Goal: Task Accomplishment & Management: Manage account settings

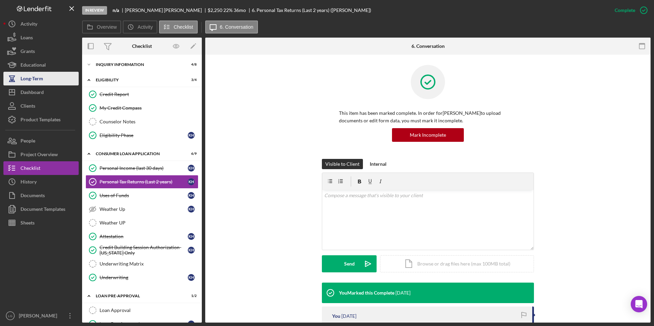
scroll to position [103, 0]
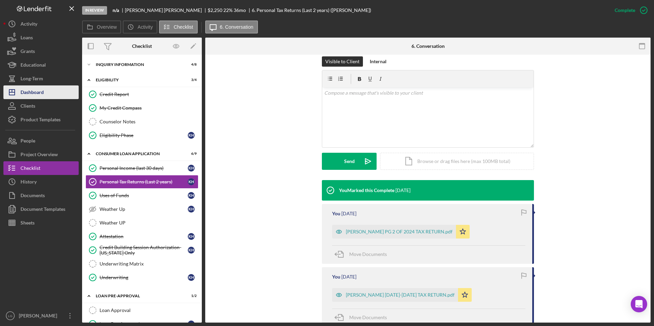
drag, startPoint x: 29, startPoint y: 91, endPoint x: 33, endPoint y: 93, distance: 4.3
click at [29, 91] on div "Dashboard" at bounding box center [32, 93] width 23 height 15
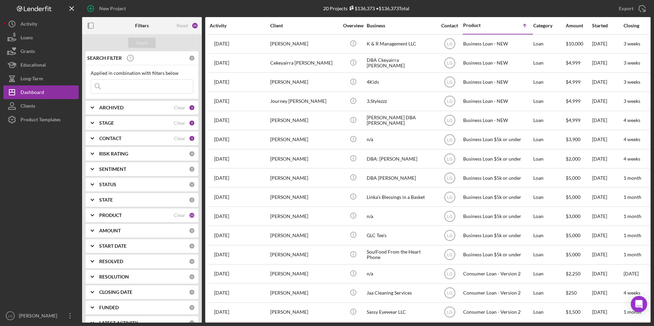
click at [141, 142] on div "CONTACT Clear 1" at bounding box center [147, 138] width 96 height 6
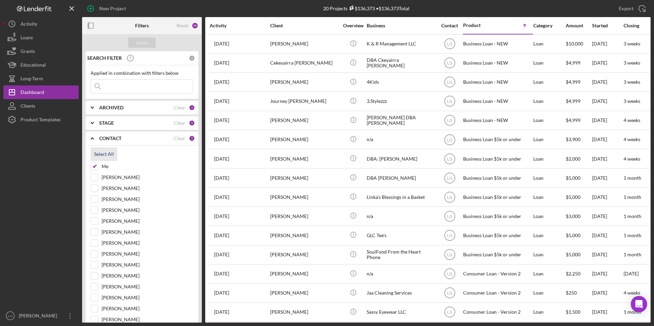
click at [110, 158] on div "Select All" at bounding box center [104, 154] width 20 height 14
checkbox input "true"
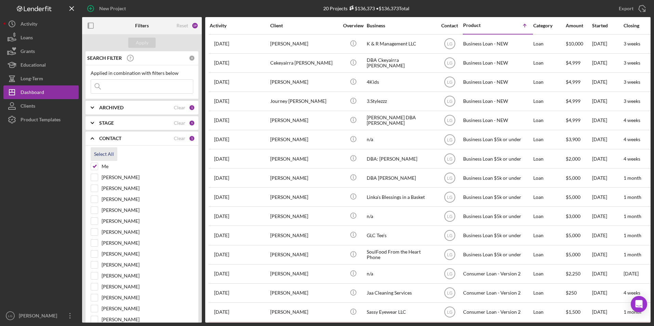
checkbox input "true"
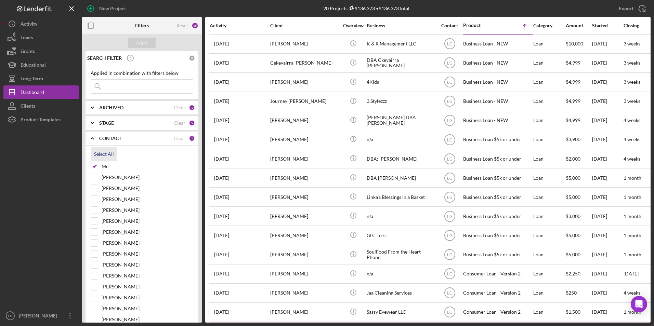
checkbox input "true"
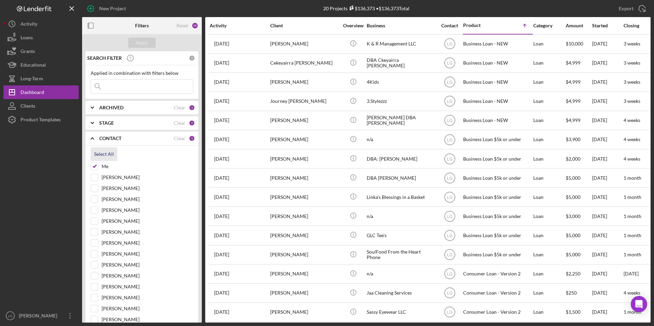
checkbox input "true"
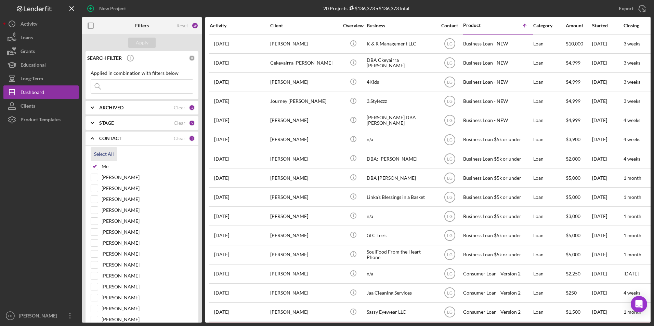
checkbox input "true"
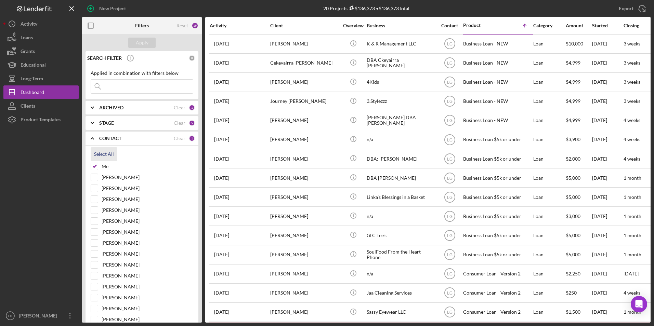
checkbox input "true"
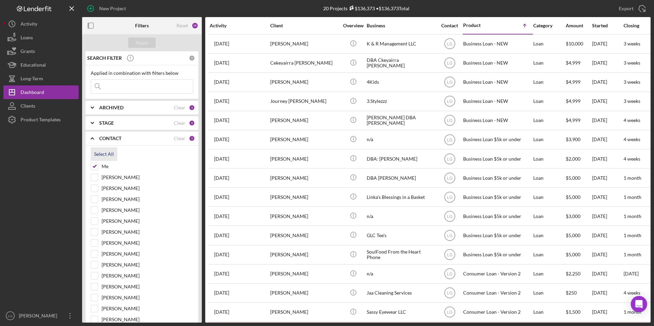
checkbox input "true"
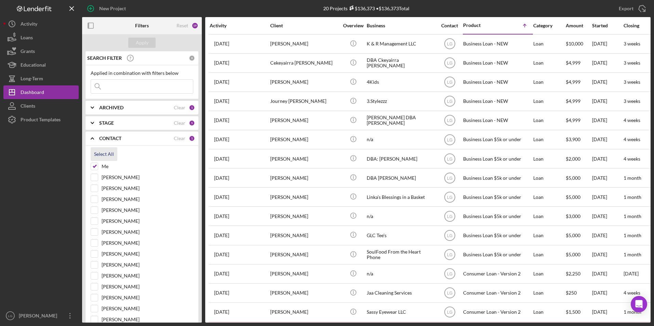
checkbox input "true"
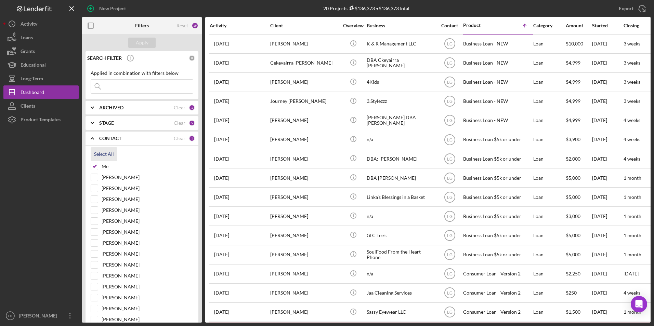
checkbox input "true"
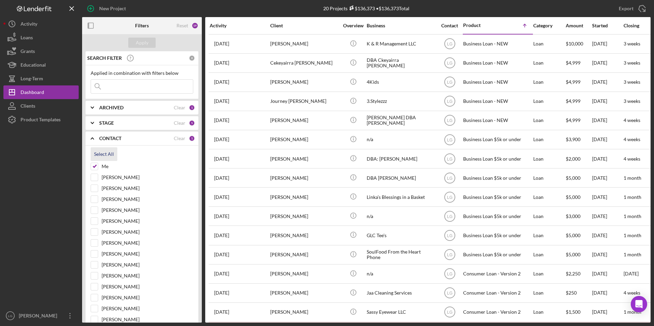
checkbox input "true"
click at [143, 41] on div "Apply" at bounding box center [142, 43] width 13 height 10
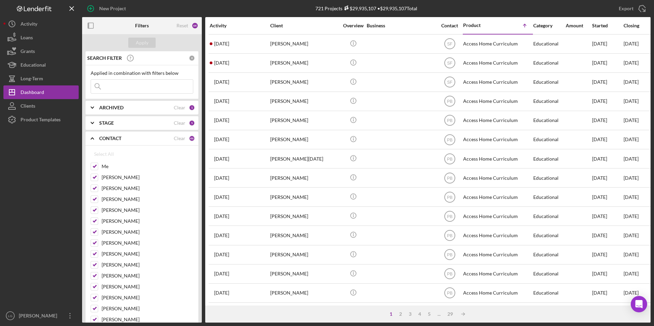
click at [149, 87] on input at bounding box center [142, 87] width 102 height 14
type input "[PERSON_NAME]"
click at [136, 46] on div "Apply" at bounding box center [142, 43] width 13 height 10
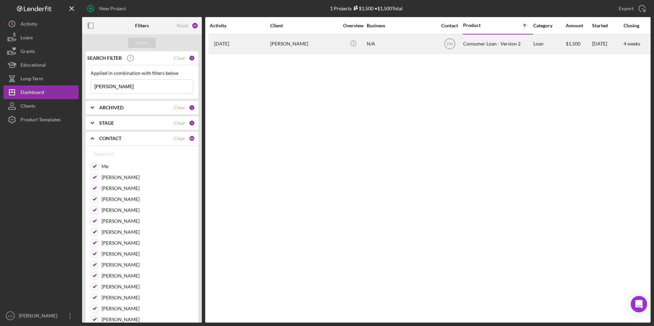
click at [265, 40] on div "[DATE] [PERSON_NAME]" at bounding box center [240, 44] width 60 height 18
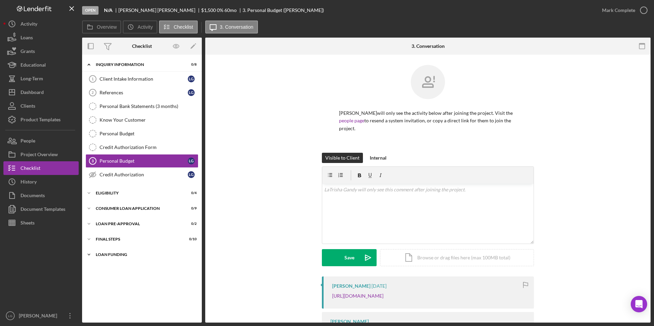
click at [97, 257] on div "Icon/Expander Loan Funding 0 / 1" at bounding box center [142, 255] width 120 height 14
click at [102, 240] on div "FINAL STEPS" at bounding box center [144, 239] width 97 height 4
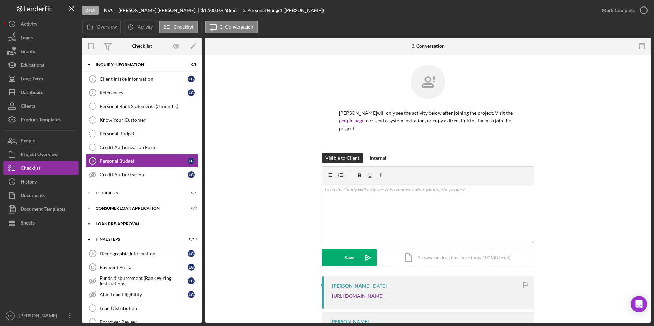
click at [104, 229] on div "Icon/Expander Loan Pre-Approval 0 / 2" at bounding box center [142, 224] width 120 height 14
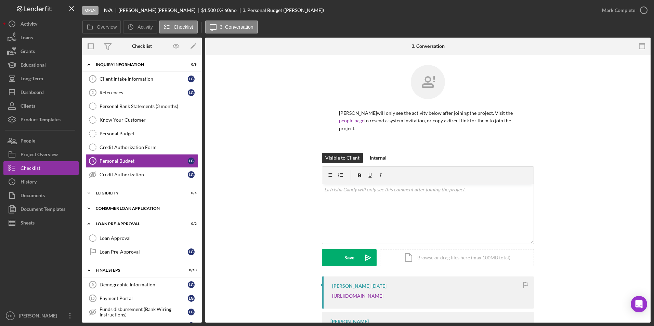
click at [108, 208] on div "Consumer Loan Application" at bounding box center [144, 209] width 97 height 4
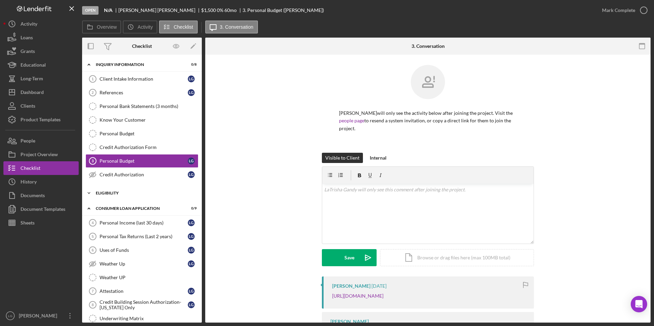
click at [105, 194] on div "Eligibility" at bounding box center [144, 193] width 97 height 4
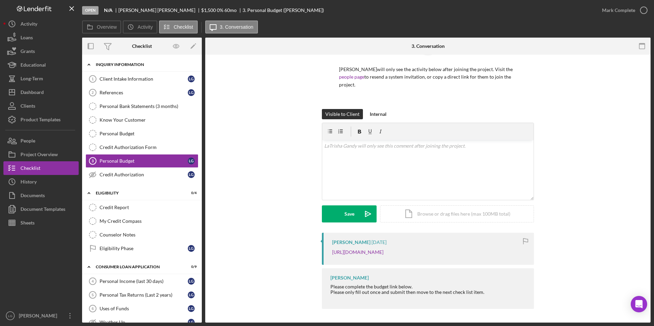
click at [137, 63] on div "Inquiry Information" at bounding box center [144, 65] width 97 height 4
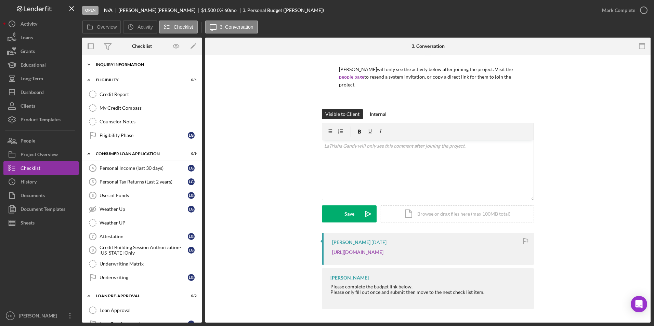
click at [138, 64] on div "Inquiry Information" at bounding box center [144, 65] width 97 height 4
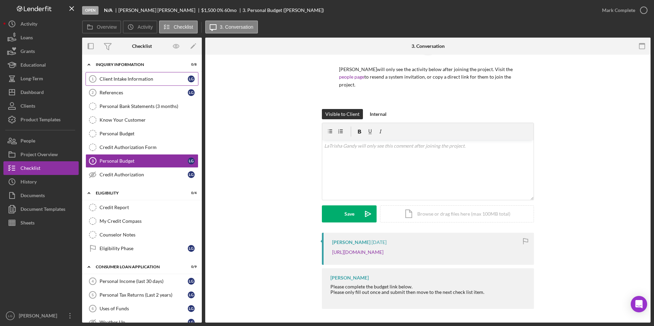
click at [127, 75] on link "Client Intake Information 1 Client Intake Information L G" at bounding box center [142, 79] width 113 height 14
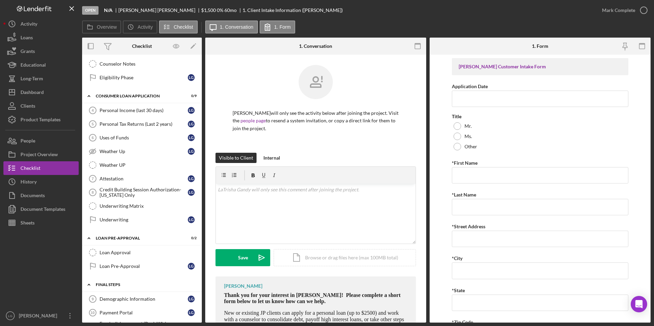
scroll to position [274, 0]
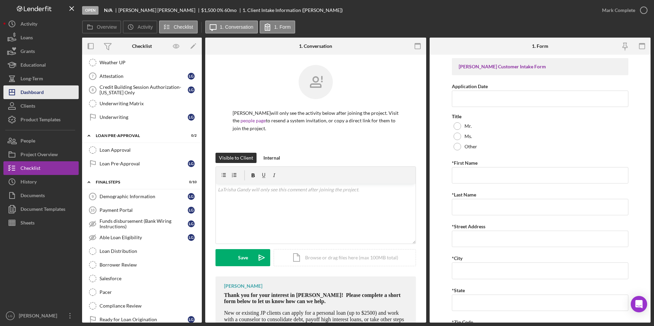
click at [58, 96] on button "Icon/Dashboard Dashboard" at bounding box center [40, 93] width 75 height 14
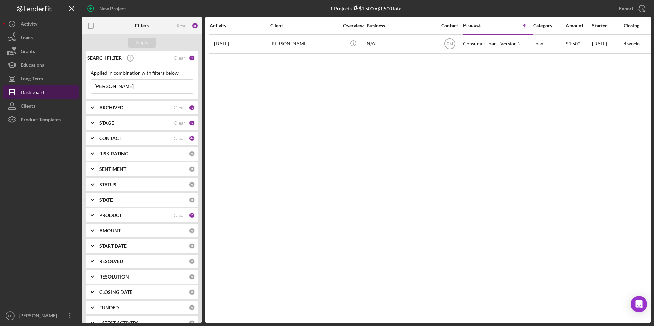
click at [34, 92] on div "Dashboard" at bounding box center [33, 93] width 24 height 15
click at [50, 89] on button "Icon/Dashboard Dashboard" at bounding box center [40, 93] width 75 height 14
drag, startPoint x: 121, startPoint y: 86, endPoint x: 0, endPoint y: 70, distance: 122.4
click at [10, 69] on div "New Project 1 Projects $1,500 • $1,500 Total [PERSON_NAME] Export Icon/Export F…" at bounding box center [326, 161] width 647 height 323
type input "[PERSON_NAME]"
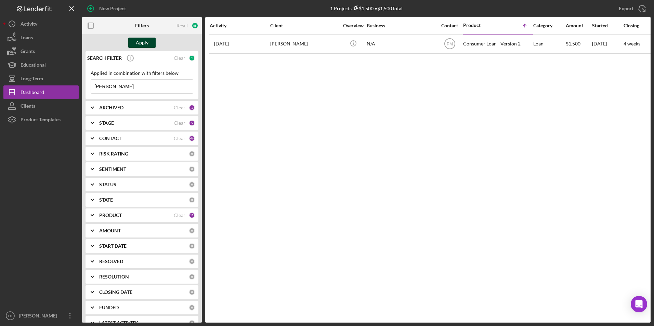
click at [150, 43] on button "Apply" at bounding box center [141, 43] width 27 height 10
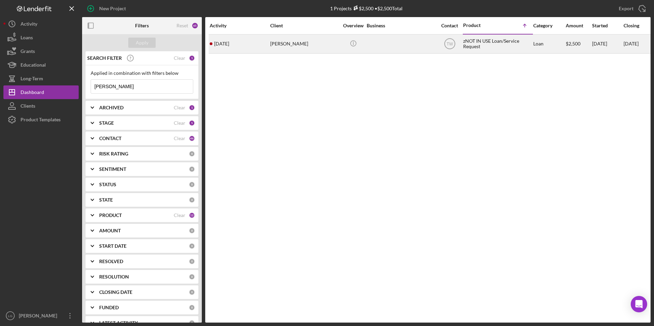
click at [284, 44] on div "[PERSON_NAME]" at bounding box center [304, 44] width 68 height 18
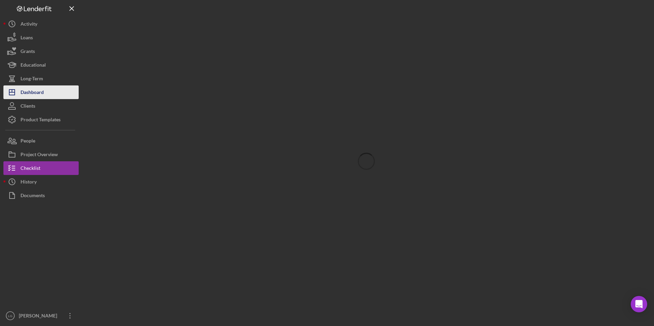
drag, startPoint x: 24, startPoint y: 92, endPoint x: 29, endPoint y: 90, distance: 5.8
click at [24, 92] on div "Dashboard" at bounding box center [32, 93] width 23 height 15
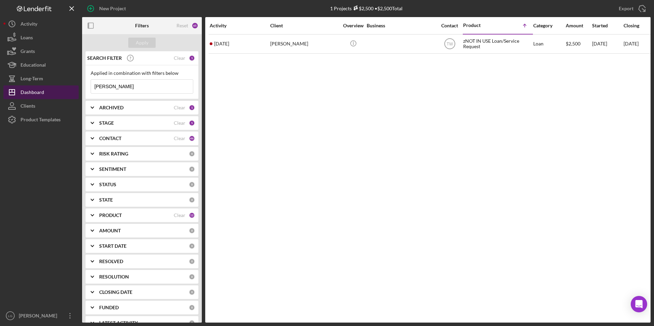
drag, startPoint x: 131, startPoint y: 87, endPoint x: 36, endPoint y: 88, distance: 95.8
click at [36, 88] on div "New Project 1 Projects $2,500 • $2,500 Total [PERSON_NAME] Export Icon/Export F…" at bounding box center [326, 161] width 647 height 323
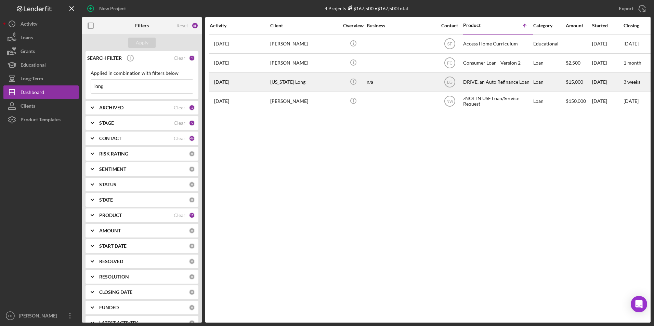
type input "long"
click at [278, 83] on div "[US_STATE] Long" at bounding box center [304, 82] width 68 height 18
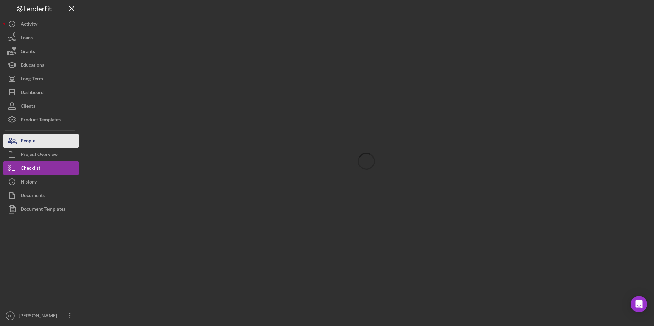
click at [49, 141] on button "People" at bounding box center [40, 141] width 75 height 14
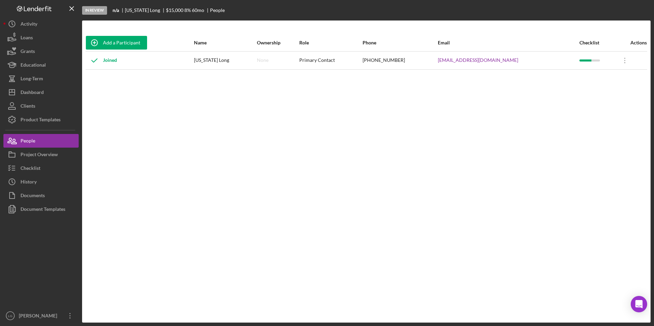
click at [151, 67] on div "Joined" at bounding box center [139, 60] width 107 height 17
click at [35, 162] on div "Checklist" at bounding box center [31, 168] width 20 height 15
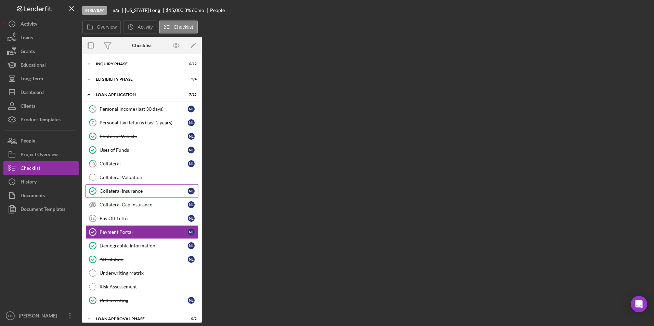
scroll to position [38, 0]
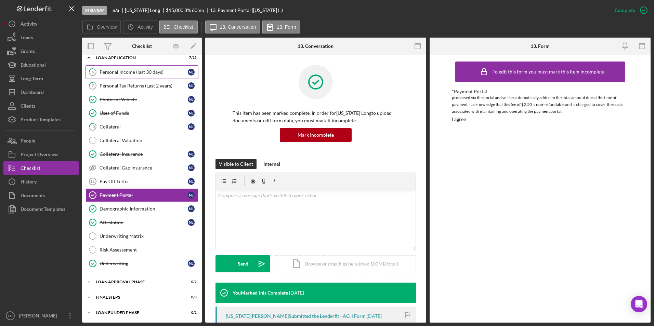
click at [135, 69] on div "Personal Income (last 30 days)" at bounding box center [144, 71] width 88 height 5
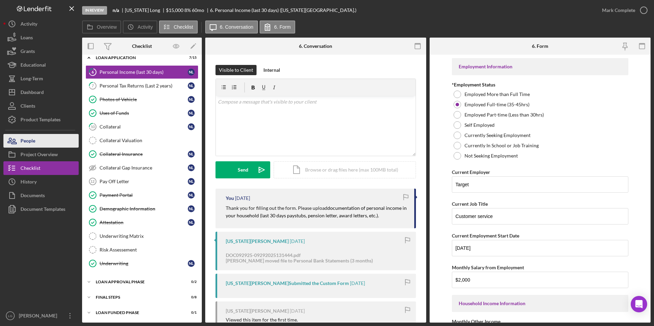
click at [59, 139] on button "People" at bounding box center [40, 141] width 75 height 14
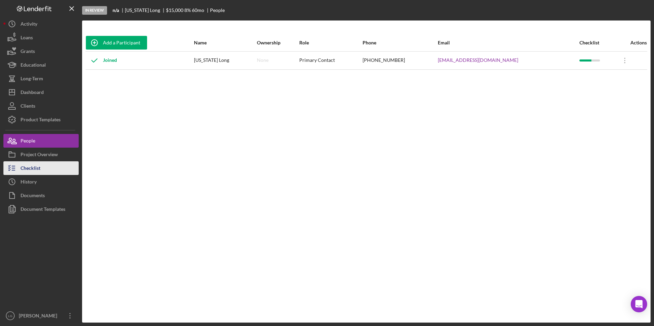
click at [54, 167] on button "Checklist" at bounding box center [40, 168] width 75 height 14
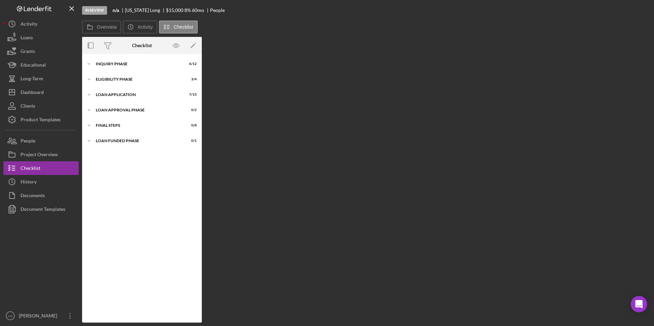
scroll to position [38, 0]
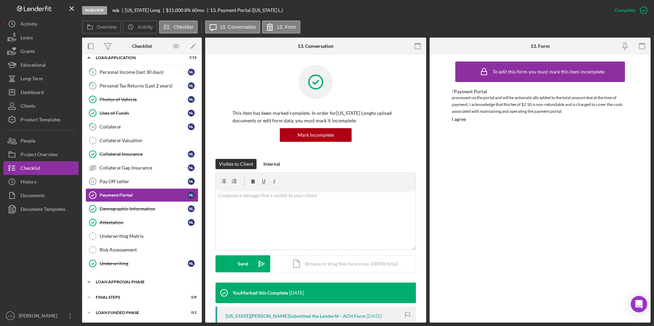
drag, startPoint x: 107, startPoint y: 296, endPoint x: 108, endPoint y: 288, distance: 7.4
click at [107, 295] on div "Icon/Expander FINAL STEPS 0 / 8" at bounding box center [142, 298] width 120 height 14
click at [110, 279] on div "Icon/Expander Loan Approval Phase 0 / 2" at bounding box center [142, 282] width 120 height 14
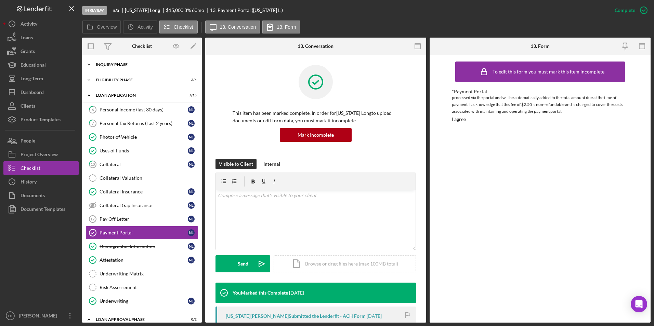
click at [112, 62] on div "Icon/Expander Inquiry Phase 6 / 12" at bounding box center [142, 65] width 120 height 14
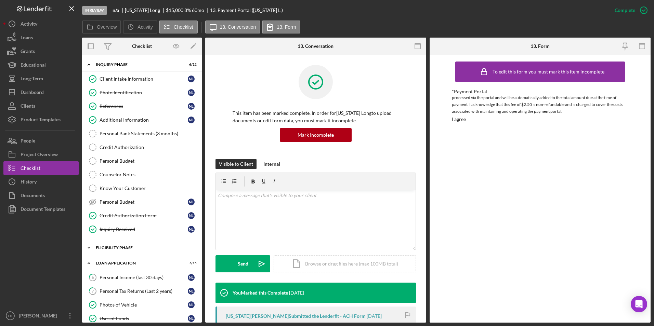
click at [105, 246] on div "Eligibility Phase" at bounding box center [144, 248] width 97 height 4
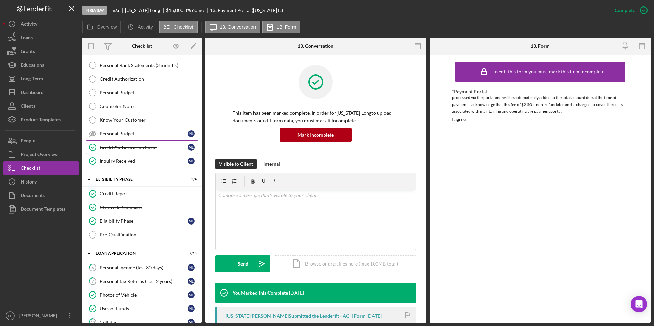
scroll to position [171, 0]
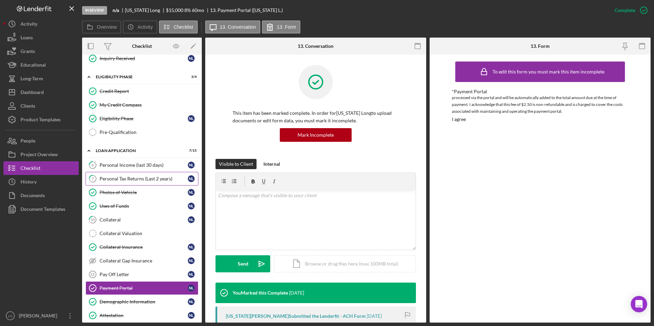
click at [163, 177] on div "Personal Tax Returns (Last 2 years)" at bounding box center [144, 178] width 88 height 5
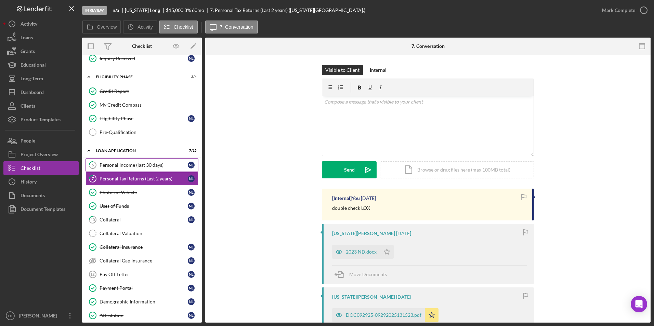
click at [152, 167] on div "Personal Income (last 30 days)" at bounding box center [144, 164] width 88 height 5
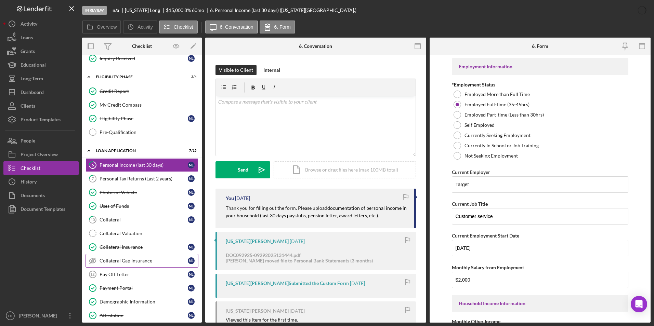
scroll to position [274, 0]
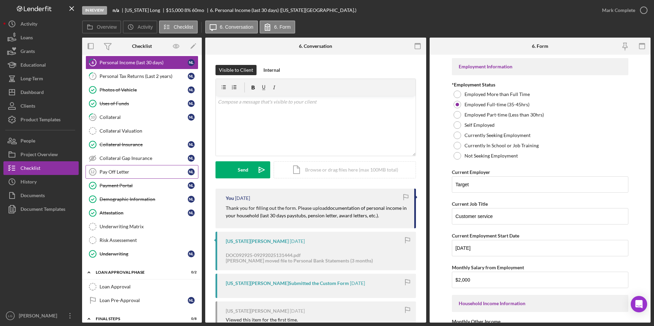
click at [131, 173] on div "Pay Off Letter" at bounding box center [144, 171] width 88 height 5
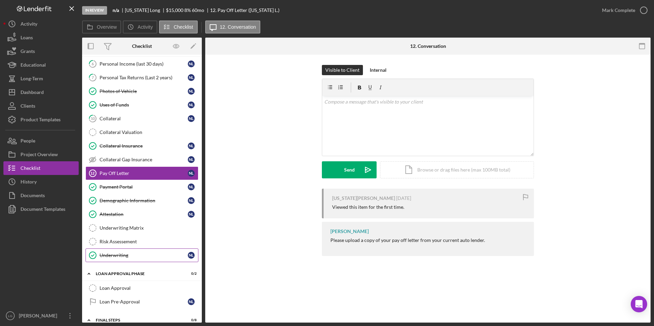
scroll to position [238, 0]
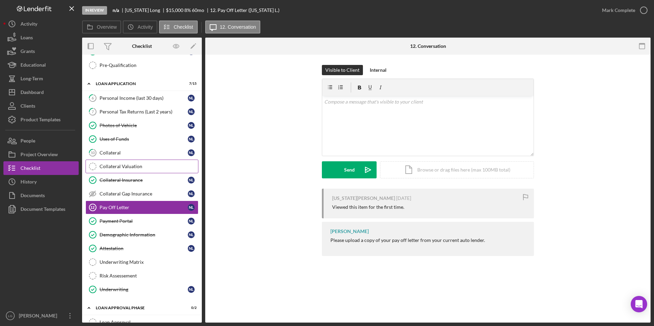
click at [138, 165] on div "Collateral Valuation" at bounding box center [149, 166] width 99 height 5
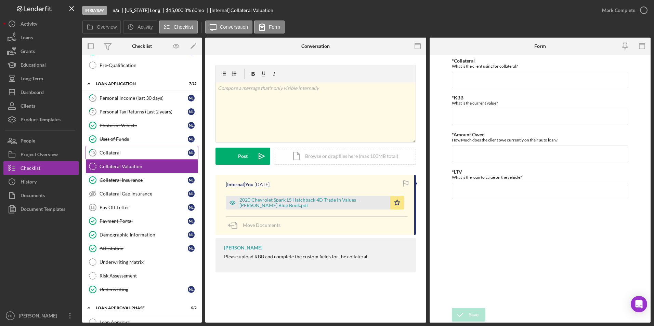
click at [128, 147] on link "10 Collateral N L" at bounding box center [142, 153] width 113 height 14
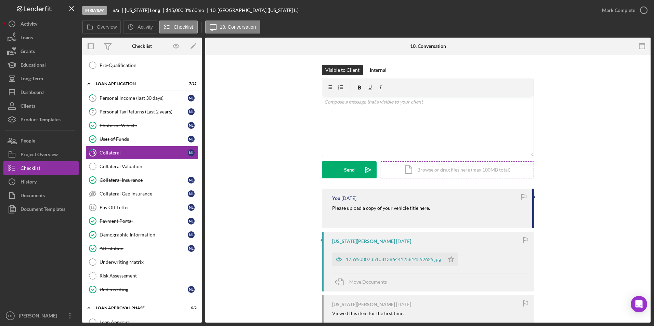
scroll to position [68, 0]
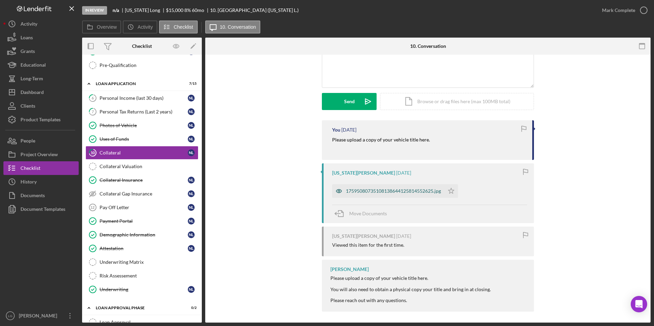
click at [416, 191] on div "17595080735108138644125814552625.jpg" at bounding box center [393, 190] width 95 height 5
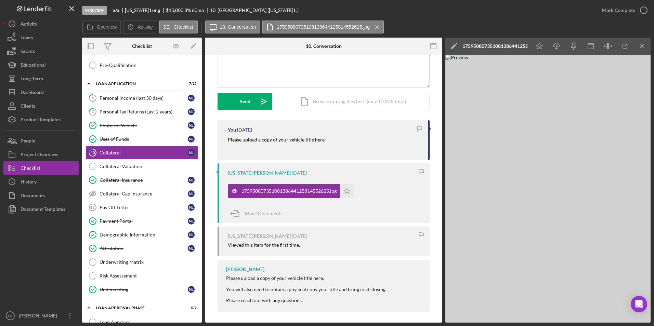
scroll to position [0, 0]
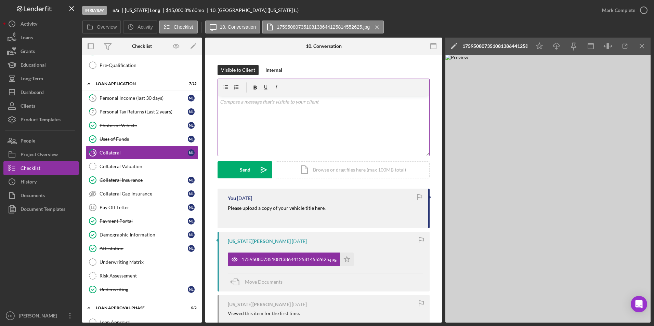
click at [314, 121] on div "v Color teal Color pink Remove color Add row above Add row below Add column bef…" at bounding box center [323, 126] width 211 height 60
click at [349, 101] on p "[PERSON_NAME], we need a copy of your title. Do you have your titile?" at bounding box center [324, 102] width 208 height 8
click at [233, 170] on button "Send Icon/icon-invite-send" at bounding box center [245, 169] width 55 height 17
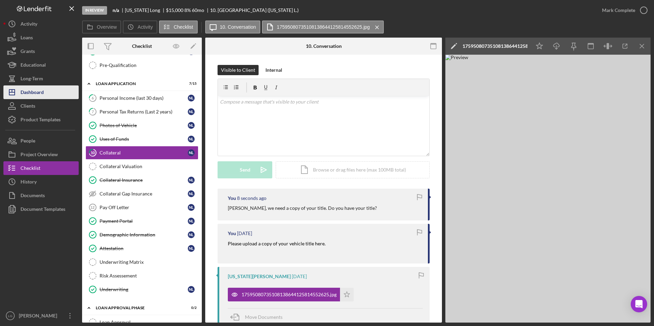
drag, startPoint x: 28, startPoint y: 94, endPoint x: 54, endPoint y: 89, distance: 27.2
click at [28, 94] on div "Dashboard" at bounding box center [32, 93] width 23 height 15
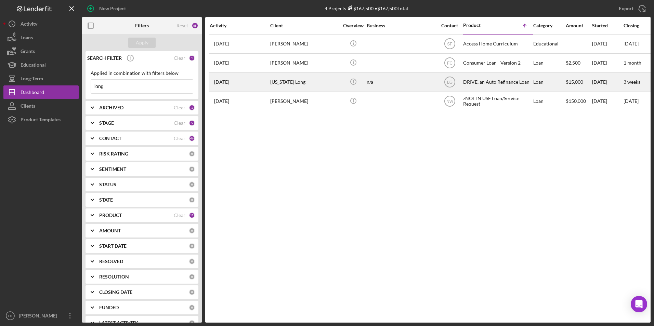
click at [293, 80] on div "[US_STATE] Long" at bounding box center [304, 82] width 68 height 18
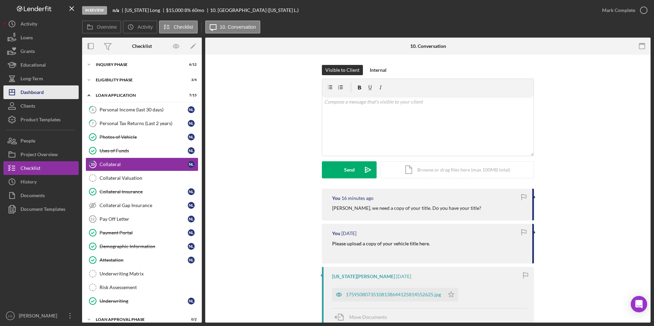
click at [26, 98] on div "Dashboard" at bounding box center [32, 93] width 23 height 15
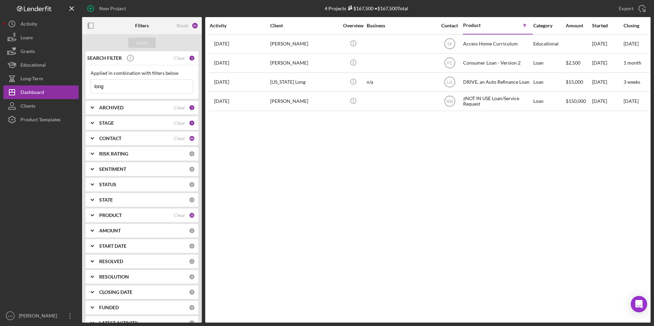
drag, startPoint x: 135, startPoint y: 89, endPoint x: -17, endPoint y: 89, distance: 152.9
click at [0, 89] on html "New Project 4 Projects $167,500 • $167,500 Total long Export Icon/Export Filter…" at bounding box center [327, 163] width 654 height 326
click at [145, 47] on div "Apply" at bounding box center [142, 43] width 13 height 10
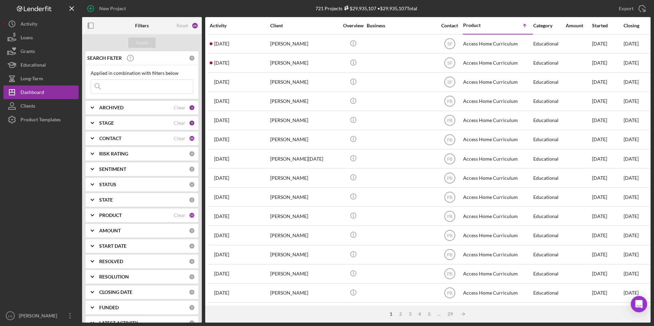
click at [158, 106] on div "ARCHIVED" at bounding box center [136, 107] width 75 height 5
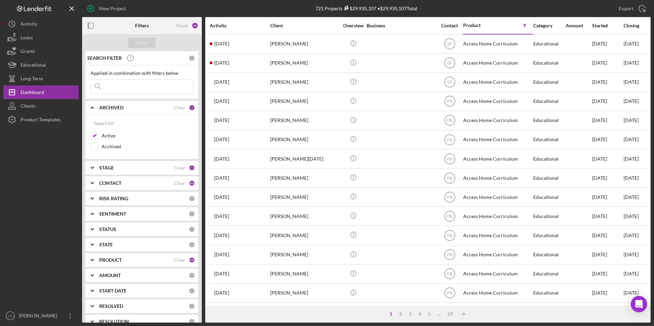
click at [135, 186] on div "CONTACT" at bounding box center [136, 183] width 75 height 5
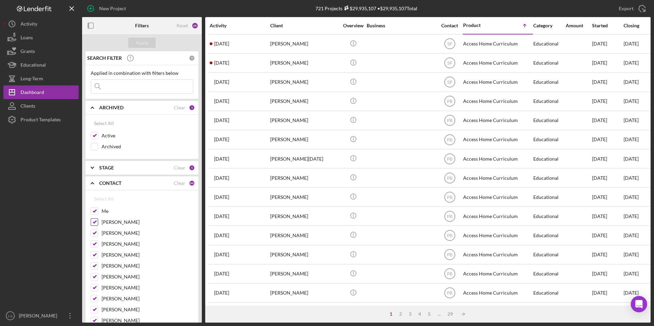
scroll to position [68, 0]
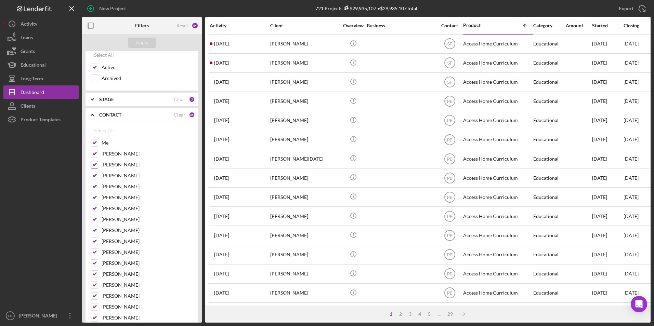
click at [94, 164] on input "[PERSON_NAME]" at bounding box center [94, 164] width 7 height 7
checkbox input "false"
click at [94, 177] on input "[PERSON_NAME]" at bounding box center [94, 175] width 7 height 7
checkbox input "false"
click at [95, 185] on input "[PERSON_NAME]" at bounding box center [94, 186] width 7 height 7
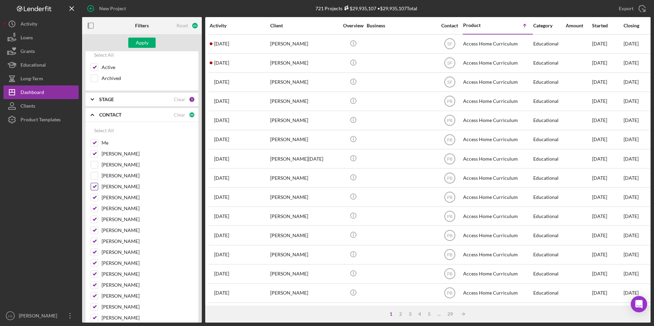
checkbox input "false"
click at [95, 199] on input "[PERSON_NAME]" at bounding box center [94, 197] width 7 height 7
checkbox input "false"
click at [95, 207] on input "[PERSON_NAME]" at bounding box center [94, 208] width 7 height 7
checkbox input "false"
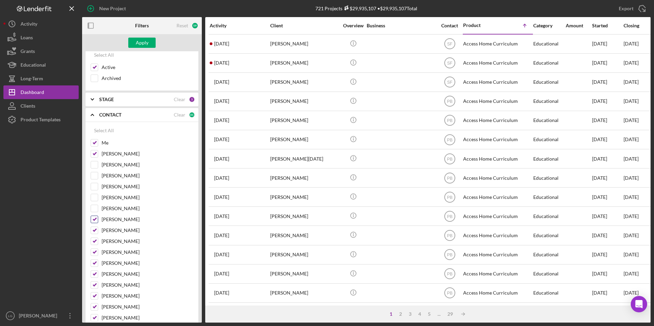
click at [93, 221] on input "[PERSON_NAME]" at bounding box center [94, 219] width 7 height 7
checkbox input "false"
click at [93, 234] on input "[PERSON_NAME]" at bounding box center [94, 230] width 7 height 7
checkbox input "false"
click at [92, 246] on div "[PERSON_NAME]" at bounding box center [142, 243] width 103 height 11
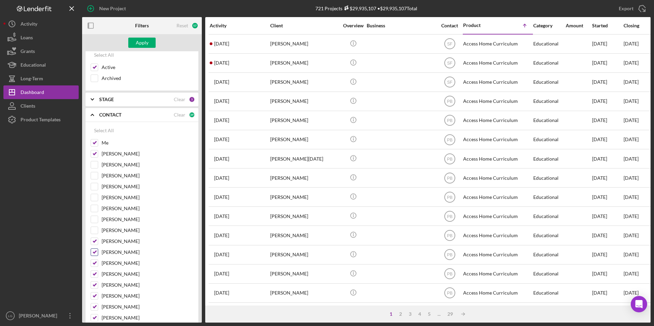
click at [92, 258] on div "[PERSON_NAME]" at bounding box center [142, 254] width 103 height 11
click at [96, 254] on input "[PERSON_NAME]" at bounding box center [94, 252] width 7 height 7
checkbox input "false"
click at [95, 243] on input "[PERSON_NAME]" at bounding box center [94, 241] width 7 height 7
checkbox input "false"
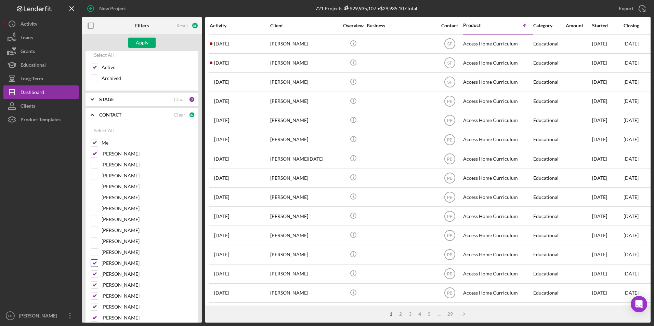
click at [96, 263] on input "[PERSON_NAME]" at bounding box center [94, 263] width 7 height 7
checkbox input "false"
drag, startPoint x: 92, startPoint y: 275, endPoint x: 92, endPoint y: 285, distance: 10.3
click at [92, 275] on input "[PERSON_NAME]" at bounding box center [94, 274] width 7 height 7
checkbox input "false"
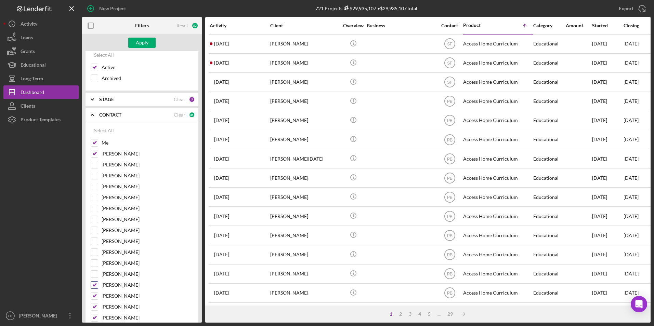
click at [92, 288] on input "[PERSON_NAME]" at bounding box center [94, 285] width 7 height 7
checkbox input "false"
click at [95, 297] on input "[PERSON_NAME]" at bounding box center [94, 296] width 7 height 7
checkbox input "false"
click at [96, 304] on input "[PERSON_NAME]" at bounding box center [94, 307] width 7 height 7
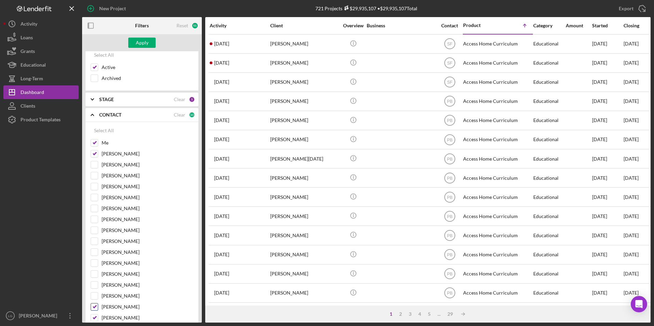
checkbox input "false"
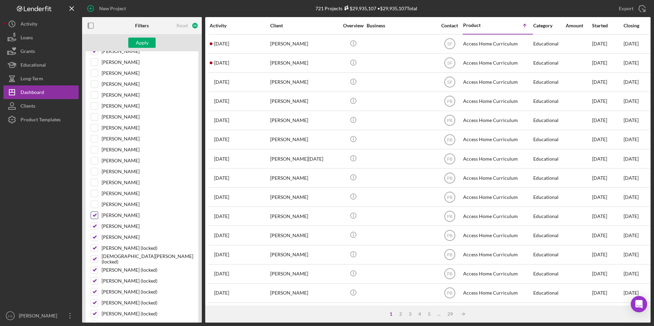
drag, startPoint x: 97, startPoint y: 214, endPoint x: 97, endPoint y: 220, distance: 5.1
click at [97, 216] on input "[PERSON_NAME]" at bounding box center [94, 215] width 7 height 7
checkbox input "false"
click at [97, 226] on input "[PERSON_NAME]" at bounding box center [94, 226] width 7 height 7
checkbox input "false"
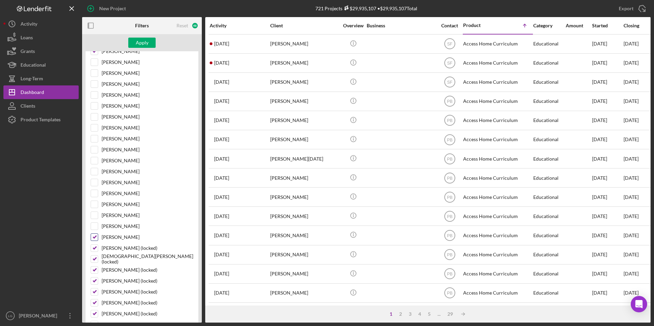
click at [93, 240] on input "[PERSON_NAME]" at bounding box center [94, 237] width 7 height 7
checkbox input "false"
click at [94, 248] on input "[PERSON_NAME] (locked)" at bounding box center [94, 248] width 7 height 7
checkbox input "false"
drag, startPoint x: 95, startPoint y: 260, endPoint x: 95, endPoint y: 271, distance: 11.6
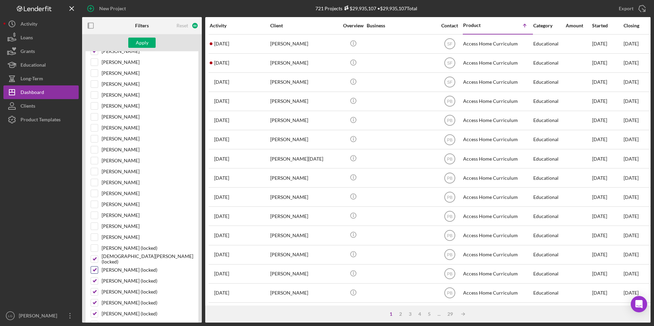
click at [95, 260] on input "[DEMOGRAPHIC_DATA][PERSON_NAME] (locked)" at bounding box center [94, 259] width 7 height 7
checkbox input "false"
click at [95, 272] on input "[PERSON_NAME] (locked)" at bounding box center [94, 270] width 7 height 7
checkbox input "false"
drag, startPoint x: 94, startPoint y: 282, endPoint x: 94, endPoint y: 288, distance: 6.2
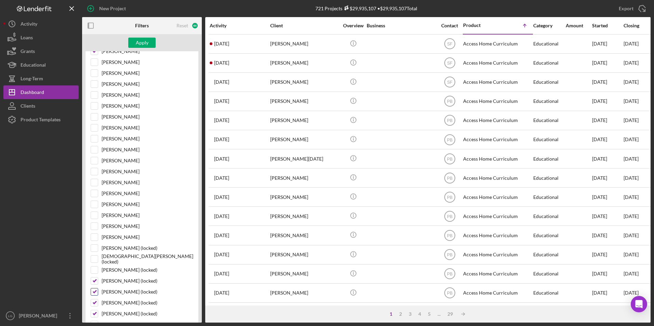
click at [94, 283] on input "[PERSON_NAME] (locked)" at bounding box center [94, 281] width 7 height 7
checkbox input "false"
drag, startPoint x: 93, startPoint y: 291, endPoint x: 93, endPoint y: 297, distance: 5.5
click at [93, 296] on input "[PERSON_NAME] (locked)" at bounding box center [94, 292] width 7 height 7
checkbox input "false"
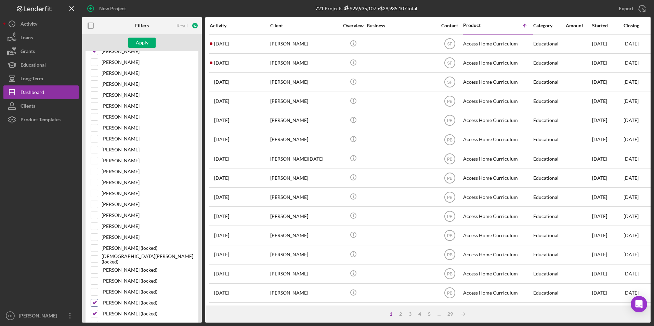
click at [93, 304] on input "[PERSON_NAME] (locked)" at bounding box center [94, 303] width 7 height 7
checkbox input "false"
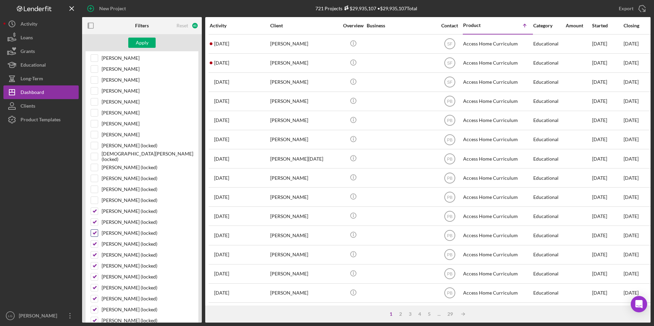
drag, startPoint x: 97, startPoint y: 213, endPoint x: 96, endPoint y: 230, distance: 16.4
click at [97, 216] on div "[PERSON_NAME] (locked)" at bounding box center [142, 213] width 103 height 11
click at [95, 222] on input "[PERSON_NAME] (locked)" at bounding box center [94, 222] width 7 height 7
checkbox input "false"
click at [95, 211] on input "[PERSON_NAME] (locked)" at bounding box center [94, 211] width 7 height 7
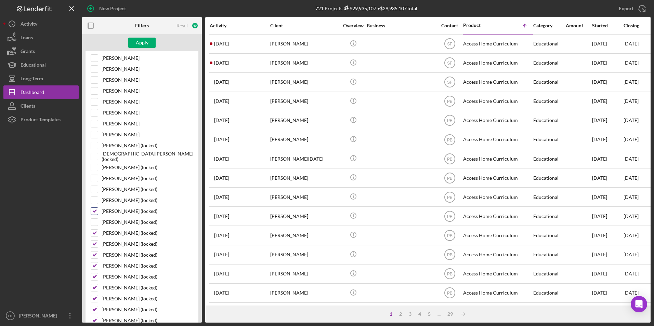
checkbox input "false"
click at [95, 238] on div "[PERSON_NAME] (locked)" at bounding box center [142, 235] width 103 height 11
click at [96, 242] on input "[PERSON_NAME] (locked)" at bounding box center [94, 244] width 7 height 7
checkbox input "false"
drag, startPoint x: 96, startPoint y: 234, endPoint x: 94, endPoint y: 244, distance: 9.9
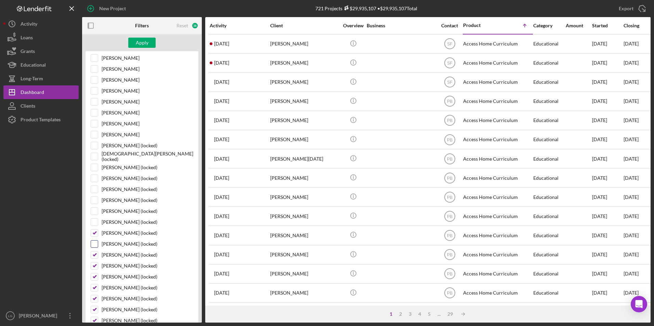
click at [96, 234] on input "[PERSON_NAME] (locked)" at bounding box center [94, 233] width 7 height 7
checkbox input "false"
click at [94, 255] on input "[PERSON_NAME] (locked)" at bounding box center [94, 255] width 7 height 7
checkbox input "false"
drag, startPoint x: 96, startPoint y: 268, endPoint x: 96, endPoint y: 274, distance: 5.8
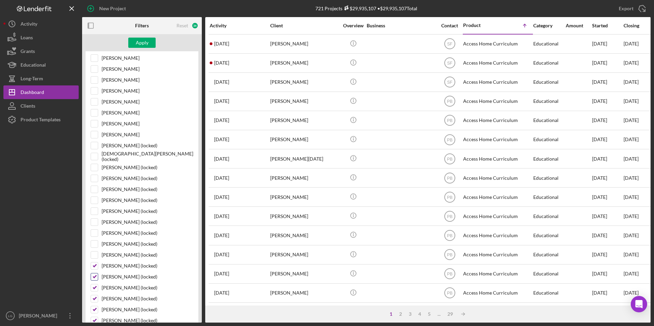
click at [96, 269] on input "[PERSON_NAME] (locked)" at bounding box center [94, 266] width 7 height 7
checkbox input "false"
click at [96, 279] on input "[PERSON_NAME] (locked)" at bounding box center [94, 277] width 7 height 7
checkbox input "false"
click at [95, 285] on input "[PERSON_NAME] (locked)" at bounding box center [94, 288] width 7 height 7
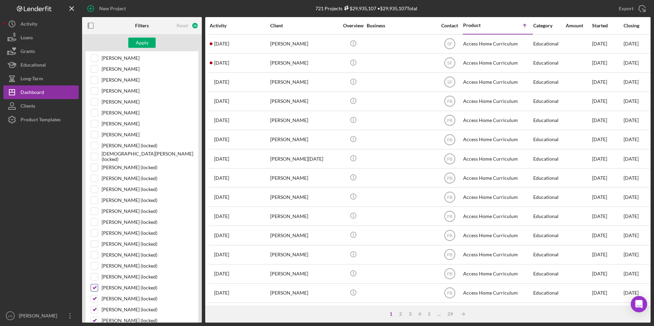
checkbox input "false"
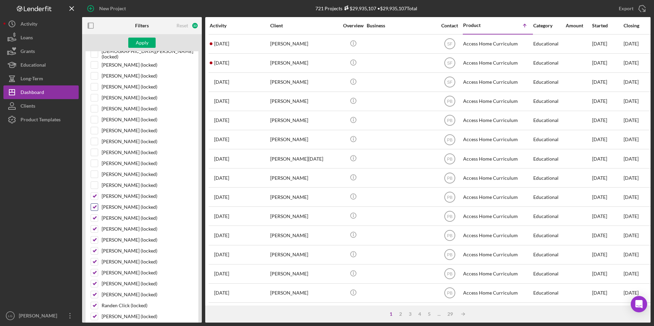
drag, startPoint x: 96, startPoint y: 194, endPoint x: 97, endPoint y: 206, distance: 12.0
click at [96, 194] on input "[PERSON_NAME] (locked)" at bounding box center [94, 196] width 7 height 7
checkbox input "false"
click at [97, 208] on input "[PERSON_NAME] (locked)" at bounding box center [94, 207] width 7 height 7
checkbox input "false"
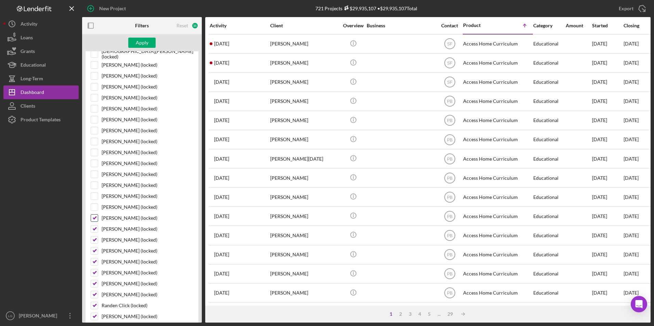
click at [94, 216] on input "[PERSON_NAME] (locked)" at bounding box center [94, 218] width 7 height 7
checkbox input "false"
click at [94, 230] on input "[PERSON_NAME] (locked)" at bounding box center [94, 229] width 7 height 7
checkbox input "false"
click at [96, 239] on input "[PERSON_NAME] (locked)" at bounding box center [94, 240] width 7 height 7
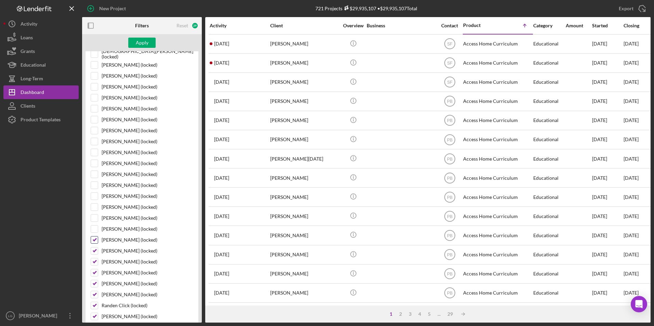
checkbox input "false"
click at [96, 252] on input "[PERSON_NAME] (locked)" at bounding box center [94, 251] width 7 height 7
checkbox input "false"
click at [93, 265] on input "[PERSON_NAME] (locked)" at bounding box center [94, 262] width 7 height 7
checkbox input "false"
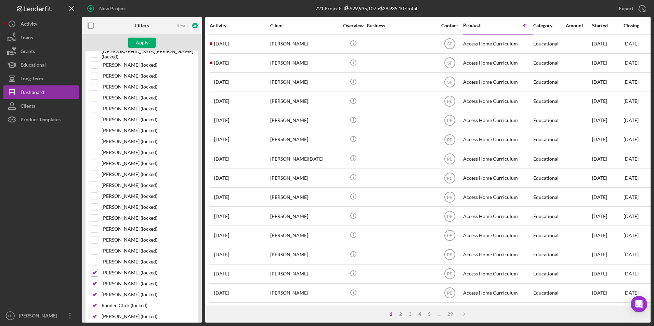
click at [93, 279] on div "[PERSON_NAME] (locked)" at bounding box center [142, 274] width 103 height 11
click at [93, 285] on input "[PERSON_NAME] (locked)" at bounding box center [94, 283] width 7 height 7
checkbox input "false"
drag, startPoint x: 93, startPoint y: 272, endPoint x: 92, endPoint y: 293, distance: 21.2
click at [93, 275] on input "[PERSON_NAME] (locked)" at bounding box center [94, 273] width 7 height 7
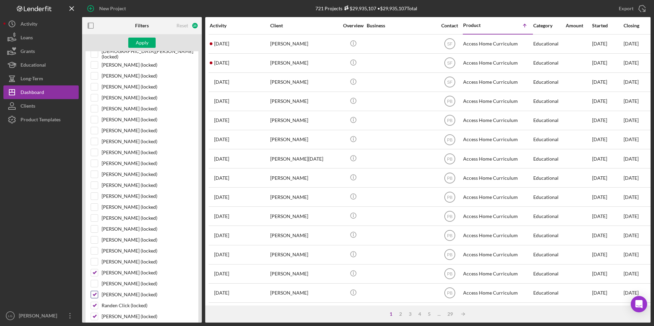
checkbox input "false"
click at [93, 297] on input "[PERSON_NAME] (locked)" at bounding box center [94, 294] width 7 height 7
checkbox input "false"
click at [93, 307] on input "Randen Click (locked)" at bounding box center [94, 305] width 7 height 7
checkbox input "false"
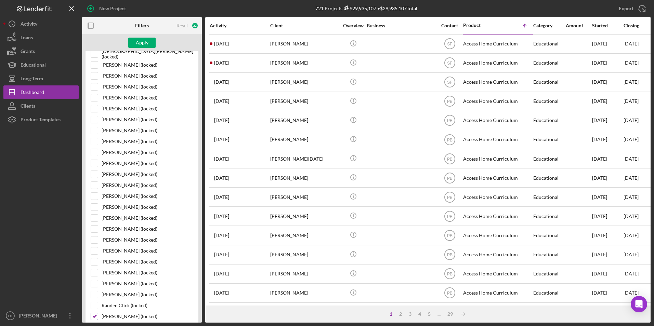
click at [95, 314] on input "[PERSON_NAME] (locked)" at bounding box center [94, 316] width 7 height 7
checkbox input "false"
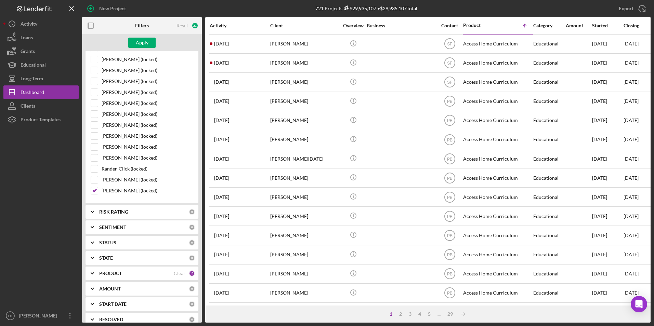
scroll to position [584, 0]
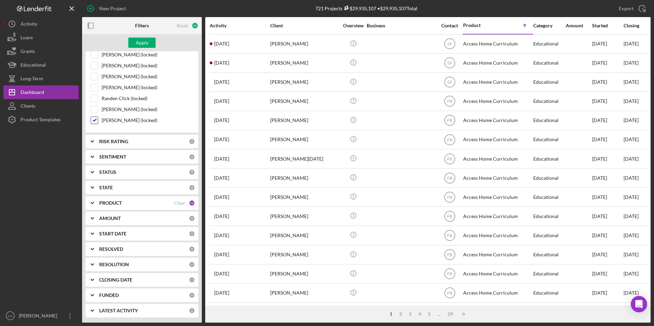
click at [94, 120] on input "[PERSON_NAME] (locked)" at bounding box center [94, 120] width 7 height 7
checkbox input "false"
click at [143, 41] on div "Apply" at bounding box center [142, 43] width 13 height 10
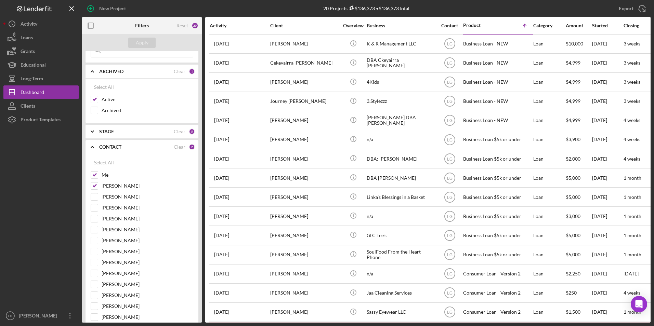
scroll to position [0, 0]
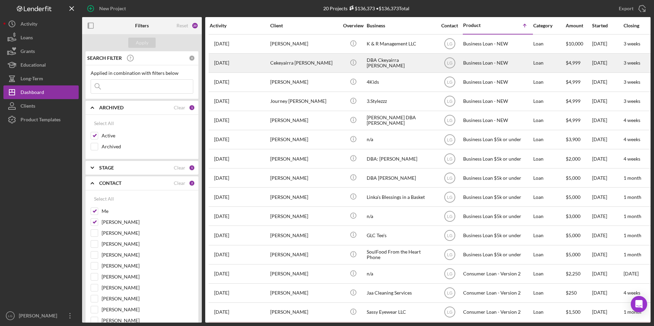
click at [290, 64] on div "Cekeyairra [PERSON_NAME]" at bounding box center [304, 63] width 68 height 18
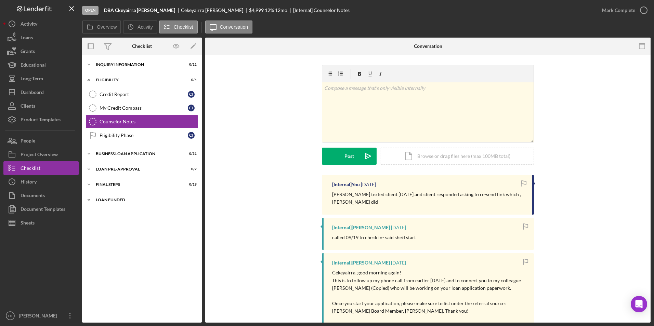
drag, startPoint x: 109, startPoint y: 199, endPoint x: 109, endPoint y: 182, distance: 17.1
click at [109, 198] on div "LOAN FUNDED" at bounding box center [138, 200] width 84 height 4
click at [109, 181] on div "Icon/Expander FINAL STEPS 0 / 19" at bounding box center [142, 185] width 120 height 14
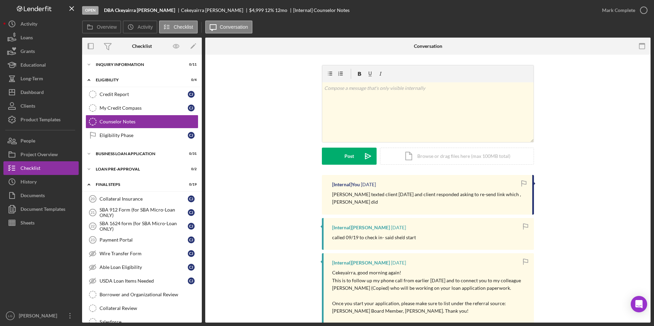
click at [110, 164] on div "Icon/Expander LOAN PRE-APPROVAL 0 / 2" at bounding box center [142, 169] width 120 height 14
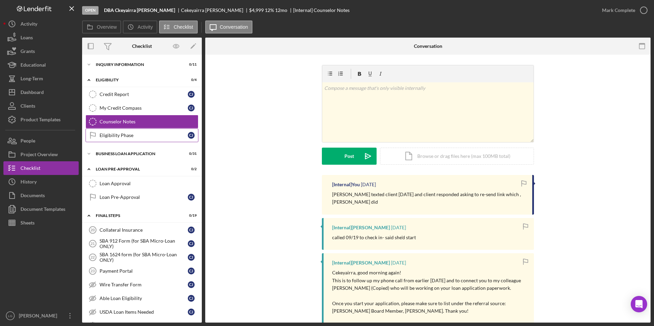
click at [112, 151] on div "Icon/Expander BUSINESS LOAN APPLICATION 0 / 31" at bounding box center [142, 154] width 120 height 14
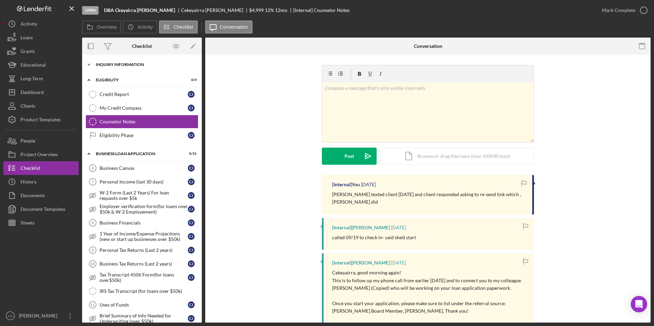
click at [105, 66] on div "INQUIRY INFORMATION" at bounding box center [144, 65] width 97 height 4
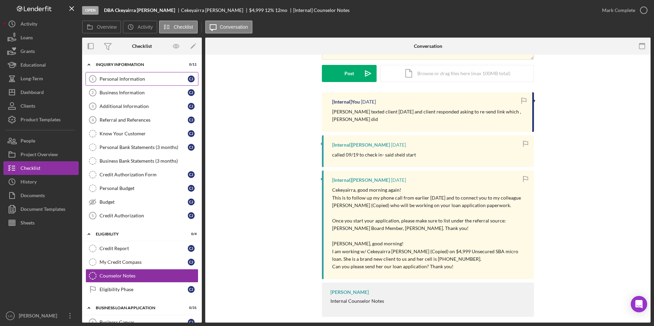
click at [110, 83] on link "Personal Information 1 Personal Information [PERSON_NAME]" at bounding box center [142, 79] width 113 height 14
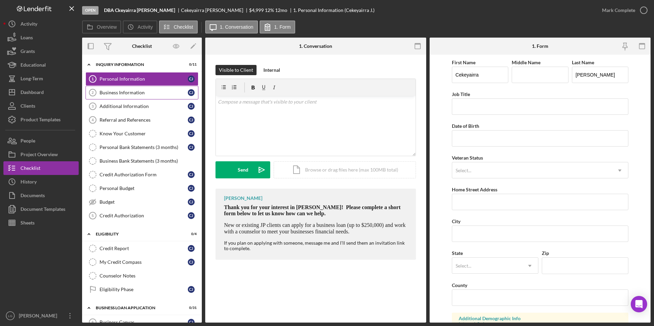
click at [116, 90] on div "Business Information" at bounding box center [144, 92] width 88 height 5
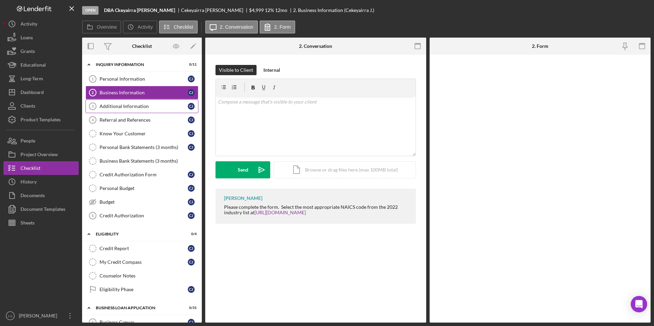
click at [115, 103] on link "Additional Information 3 Additional Information [PERSON_NAME]" at bounding box center [142, 107] width 113 height 14
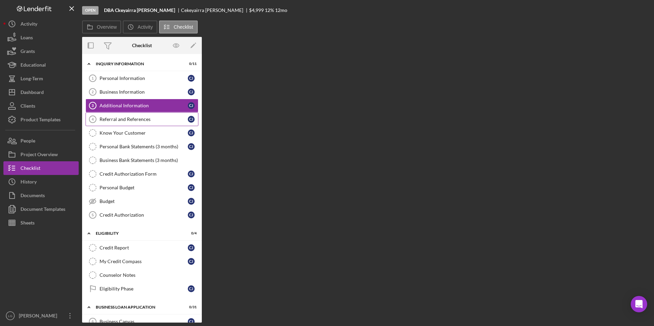
click at [113, 116] on link "Referral and References 4 [PERSON_NAME] and References [PERSON_NAME]" at bounding box center [142, 120] width 113 height 14
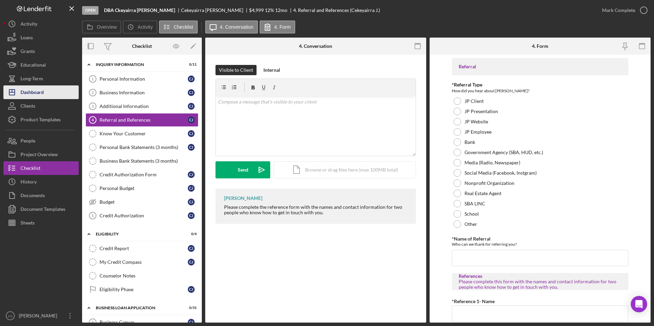
click at [33, 95] on div "Dashboard" at bounding box center [32, 93] width 23 height 15
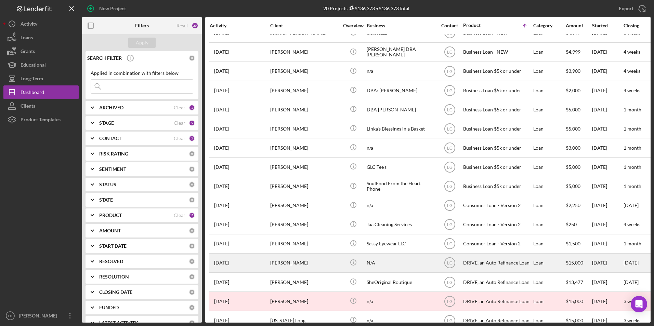
scroll to position [104, 0]
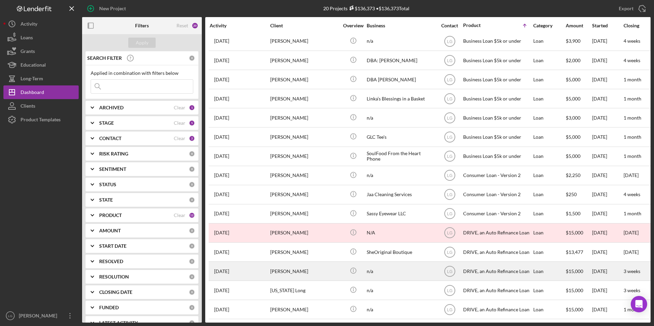
click at [313, 266] on div "[PERSON_NAME]" at bounding box center [304, 271] width 68 height 18
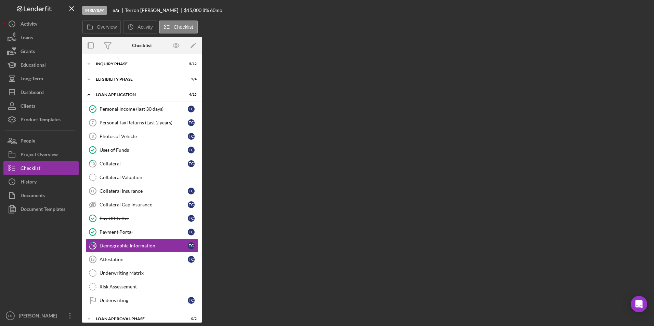
scroll to position [38, 0]
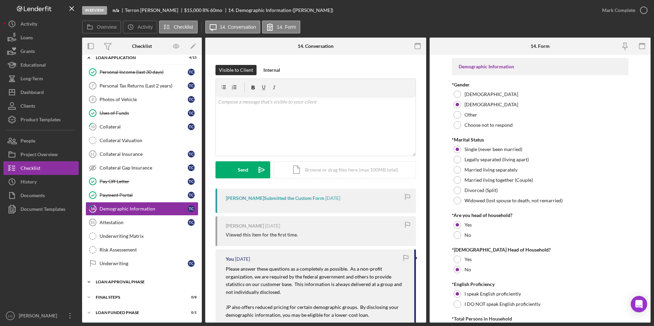
click at [109, 280] on div "Loan Approval Phase" at bounding box center [144, 282] width 97 height 4
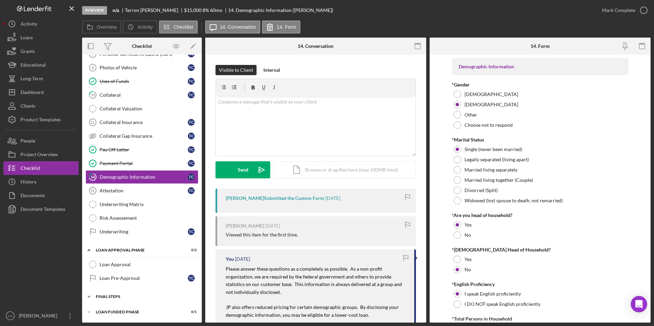
click at [105, 295] on div "Icon/Expander FINAL STEPS 0 / 8" at bounding box center [142, 297] width 120 height 14
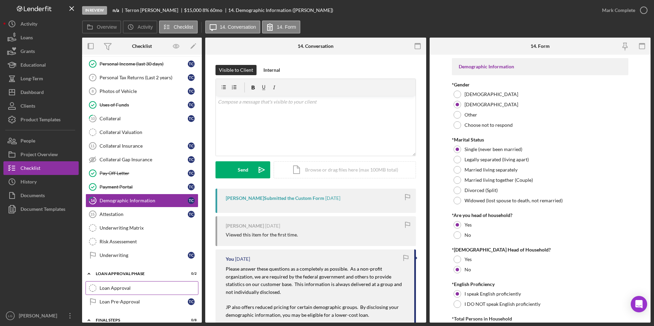
scroll to position [0, 0]
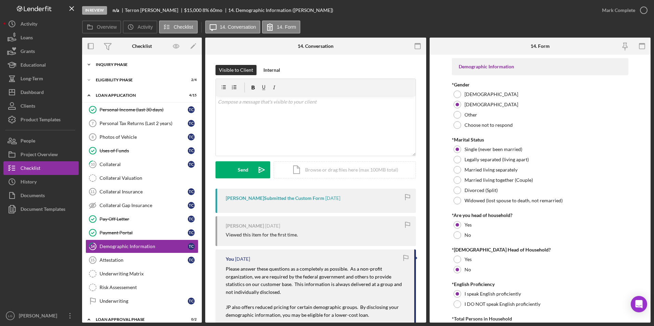
click at [120, 61] on div "Icon/Expander Inquiry Phase 5 / 12" at bounding box center [142, 65] width 120 height 14
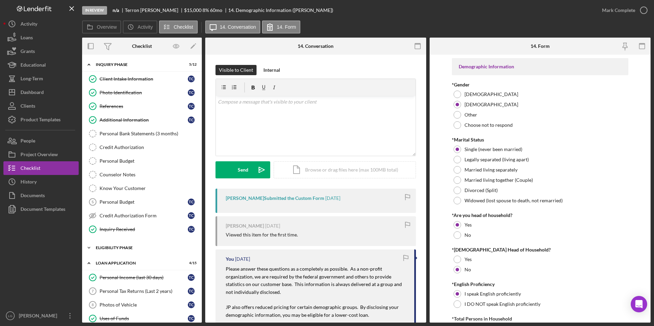
click at [88, 249] on icon "Icon/Expander" at bounding box center [89, 248] width 14 height 14
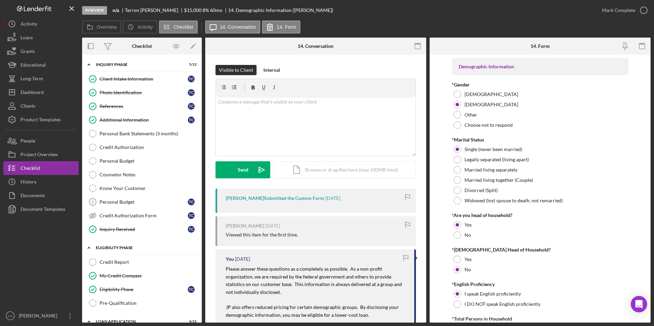
scroll to position [137, 0]
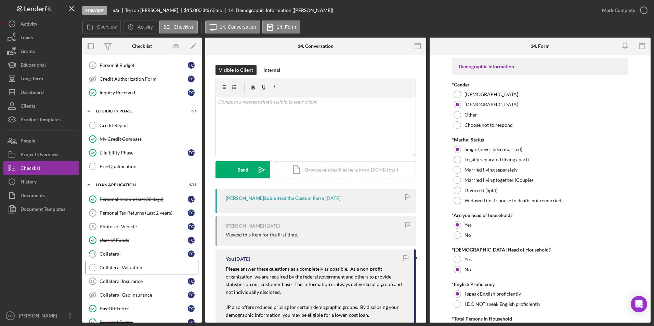
click at [113, 267] on div "Collateral Valuation" at bounding box center [149, 267] width 99 height 5
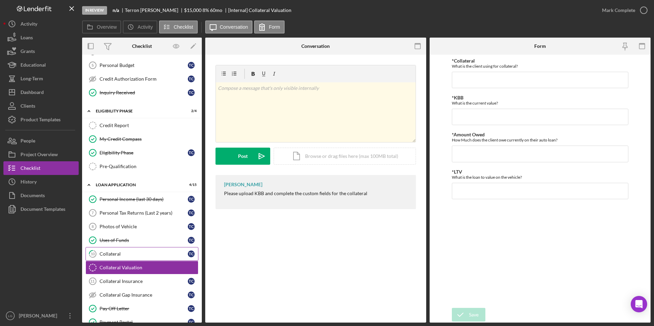
click at [113, 253] on div "Collateral" at bounding box center [144, 253] width 88 height 5
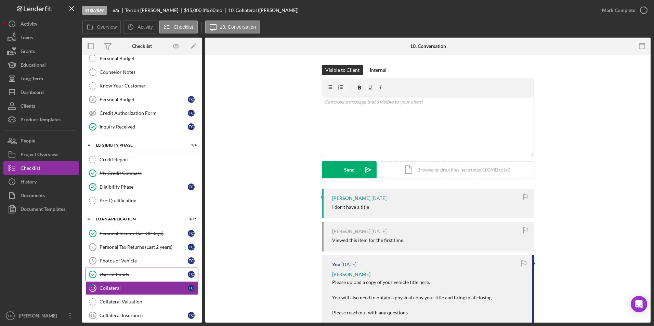
scroll to position [205, 0]
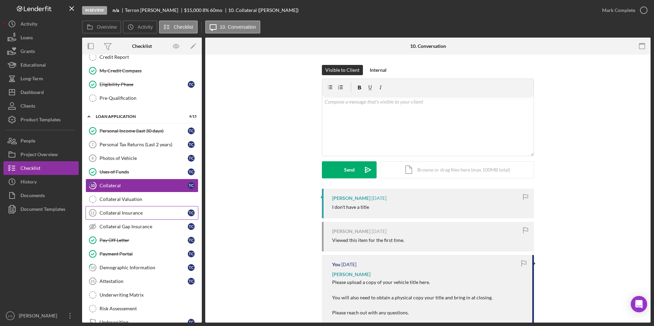
click at [137, 211] on div "Collateral Insurance" at bounding box center [144, 212] width 88 height 5
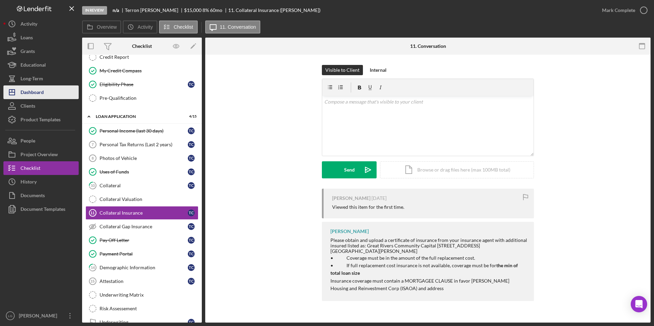
click at [38, 95] on div "Dashboard" at bounding box center [32, 93] width 23 height 15
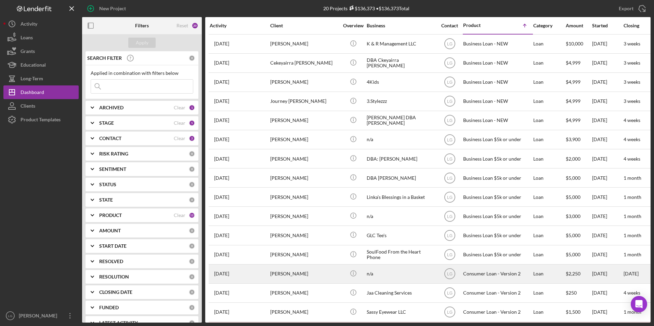
scroll to position [103, 0]
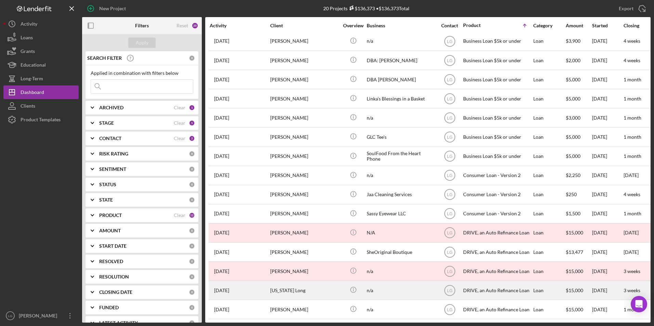
click at [296, 282] on div "[US_STATE] Long" at bounding box center [304, 291] width 68 height 18
